Goal: Task Accomplishment & Management: Use online tool/utility

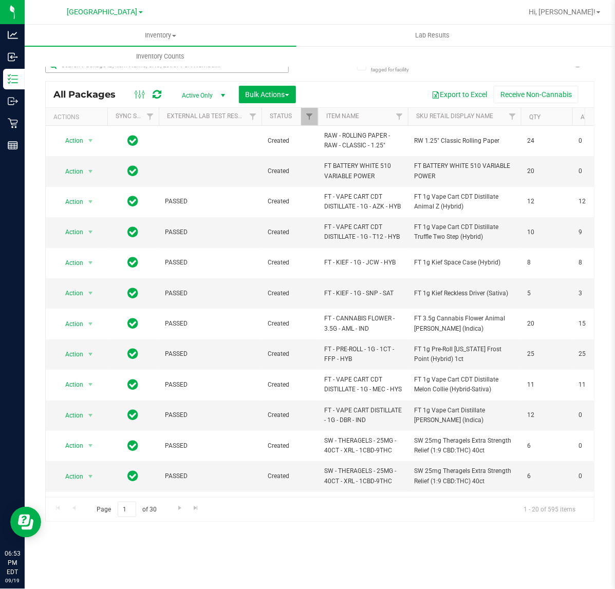
click at [157, 70] on input "text" at bounding box center [166, 65] width 243 height 15
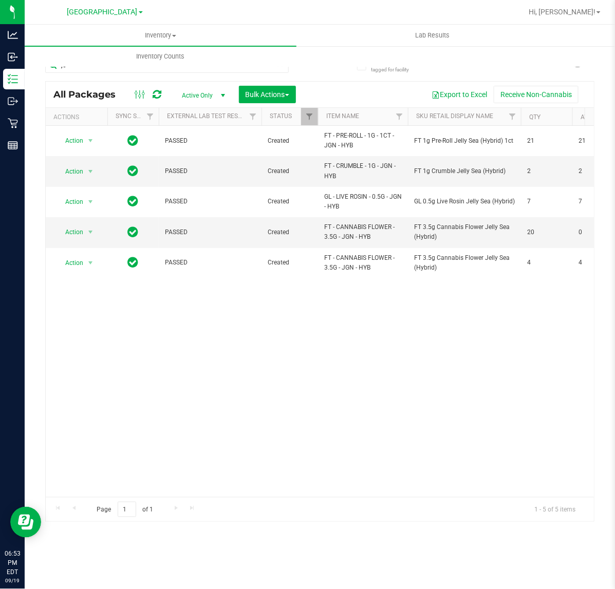
type input "j"
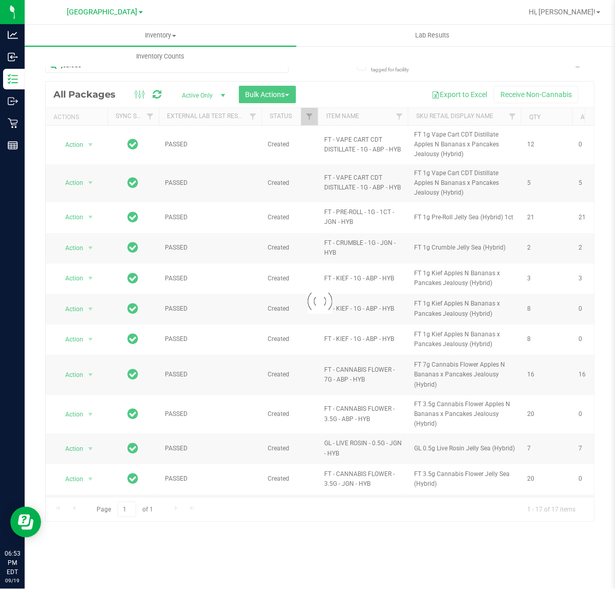
type input "jealousy"
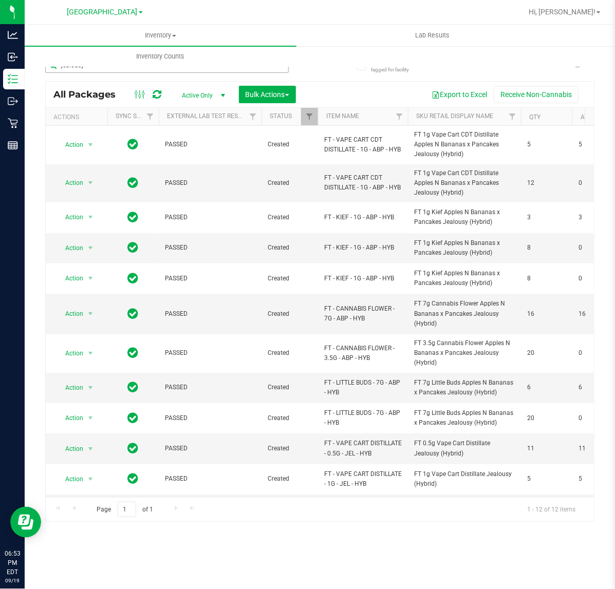
click at [142, 68] on input "jealousy" at bounding box center [166, 65] width 243 height 15
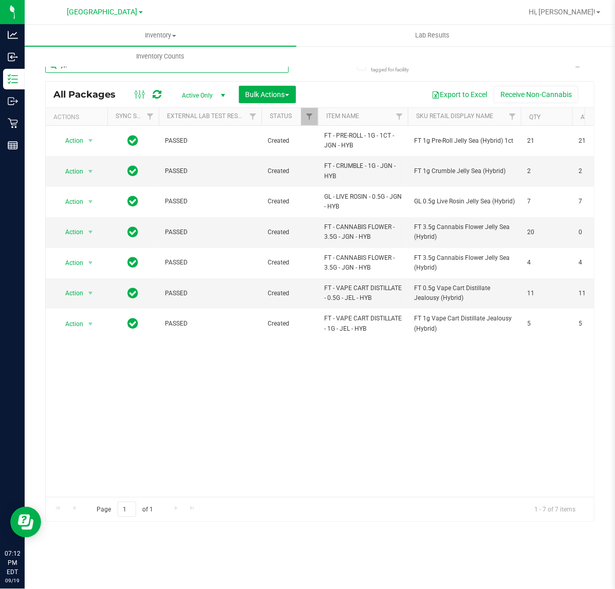
click at [93, 68] on input "jel" at bounding box center [166, 65] width 243 height 15
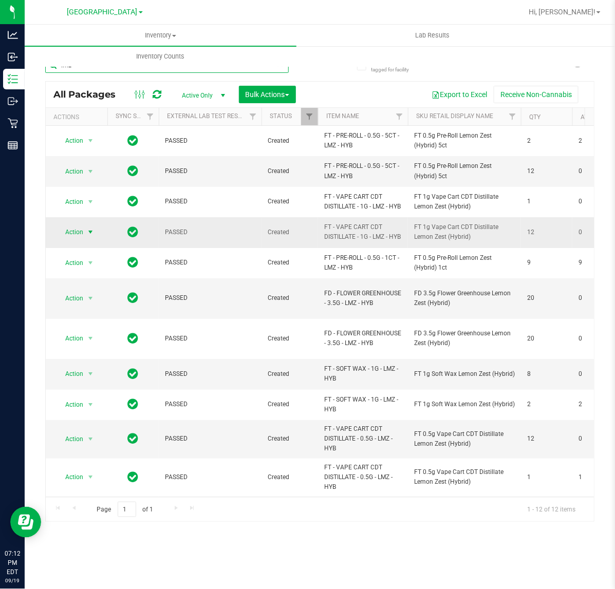
type input "lmz"
click at [75, 239] on span "Action" at bounding box center [70, 232] width 28 height 14
click at [85, 359] on li "Unlock package" at bounding box center [89, 366] width 66 height 15
